Goal: Check status

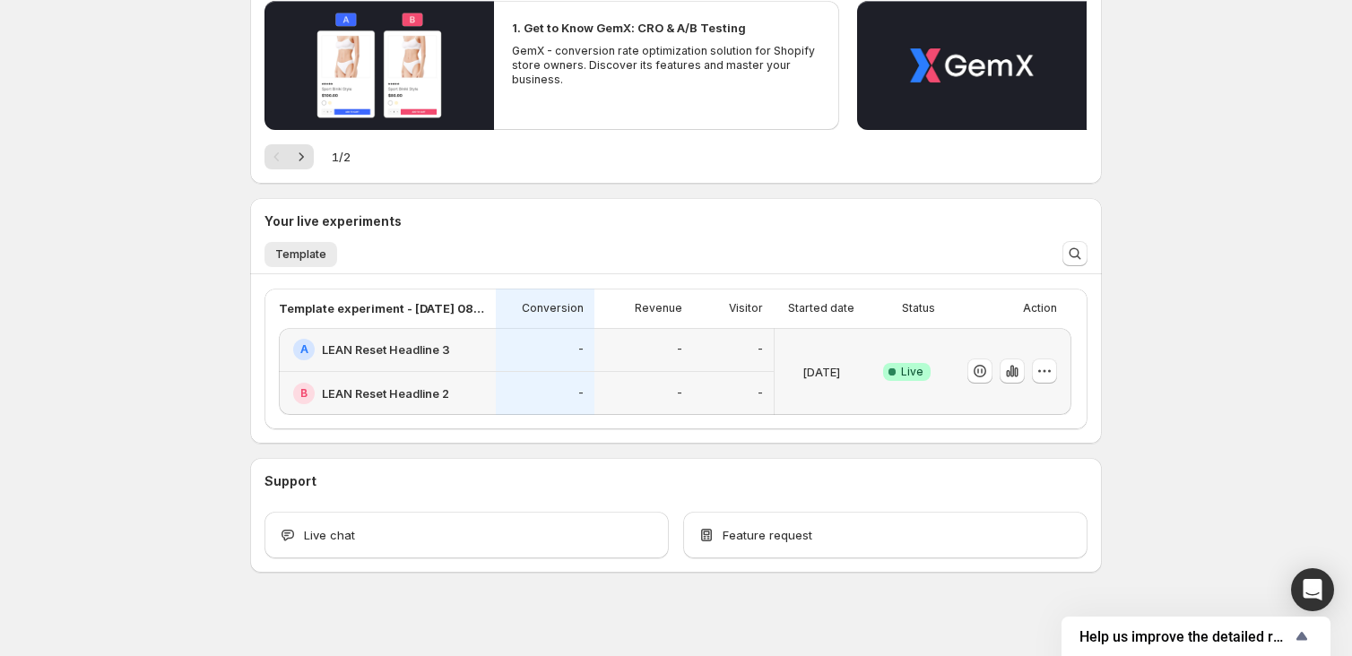
scroll to position [224, 0]
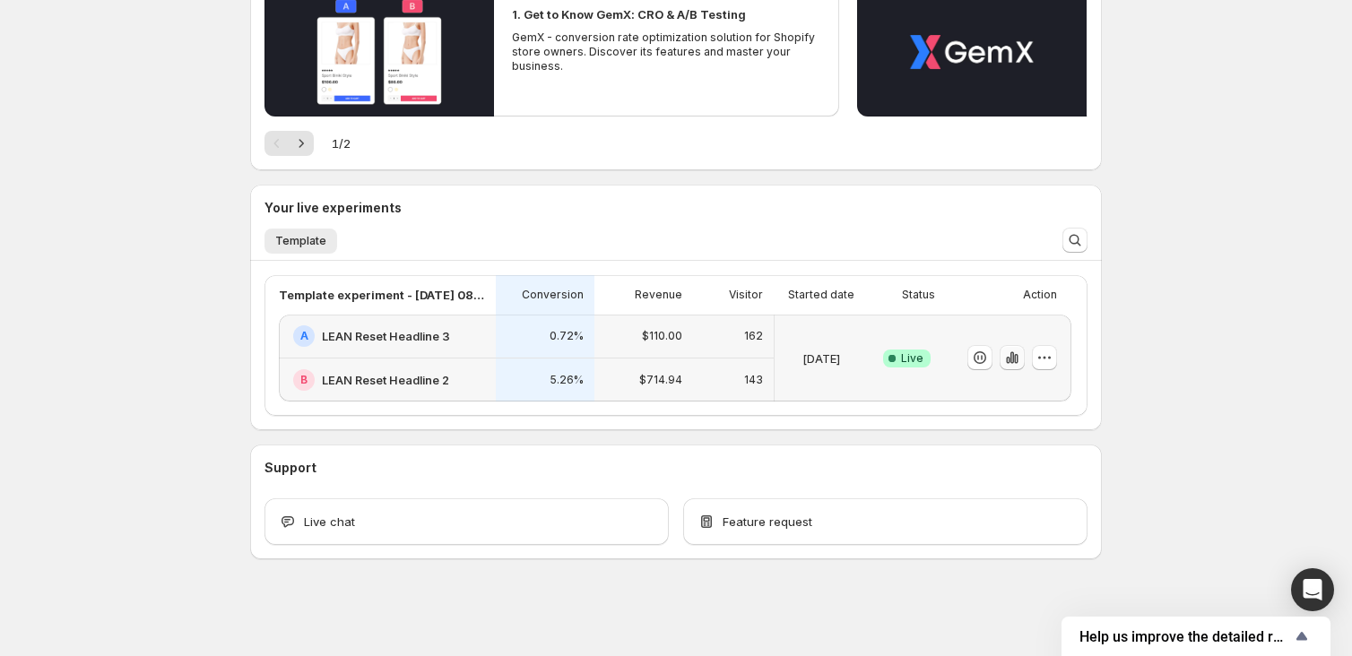
click at [1017, 360] on icon "button" at bounding box center [1016, 359] width 4 height 10
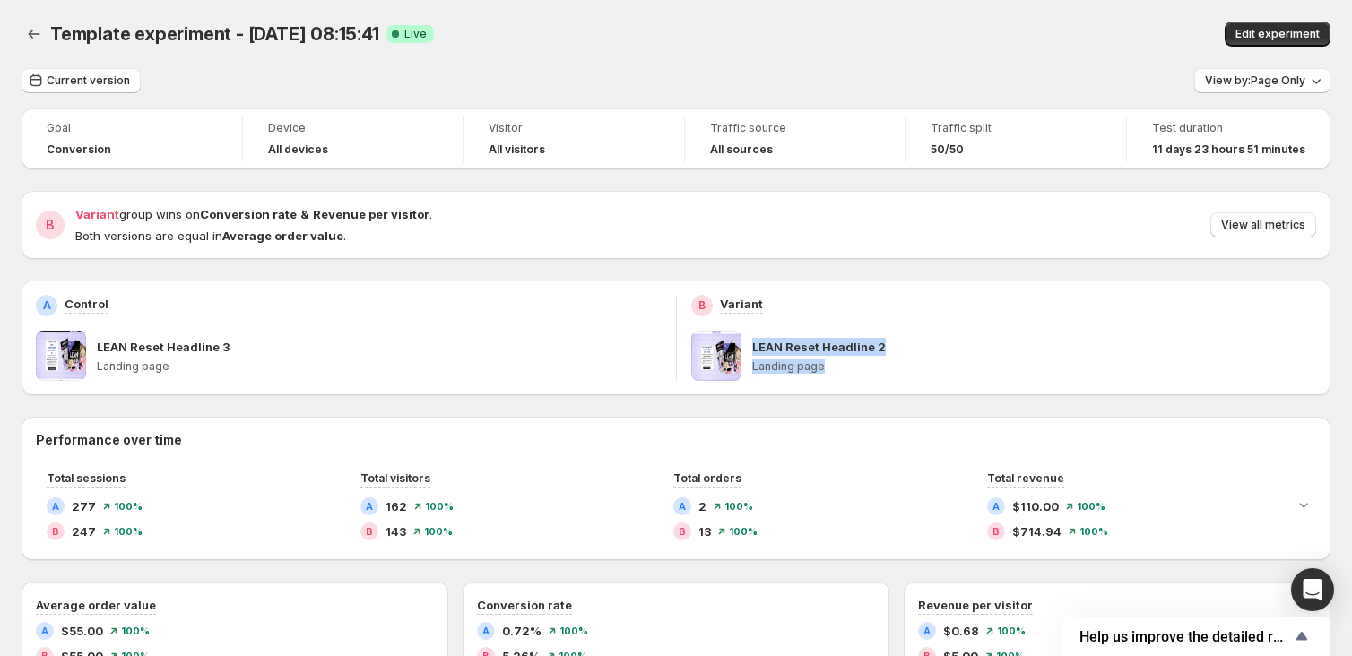
drag, startPoint x: 947, startPoint y: 365, endPoint x: 757, endPoint y: 332, distance: 192.9
click at [757, 332] on div "LEAN Reset Headline 2 Landing page" at bounding box center [1034, 356] width 565 height 50
